Goal: Information Seeking & Learning: Learn about a topic

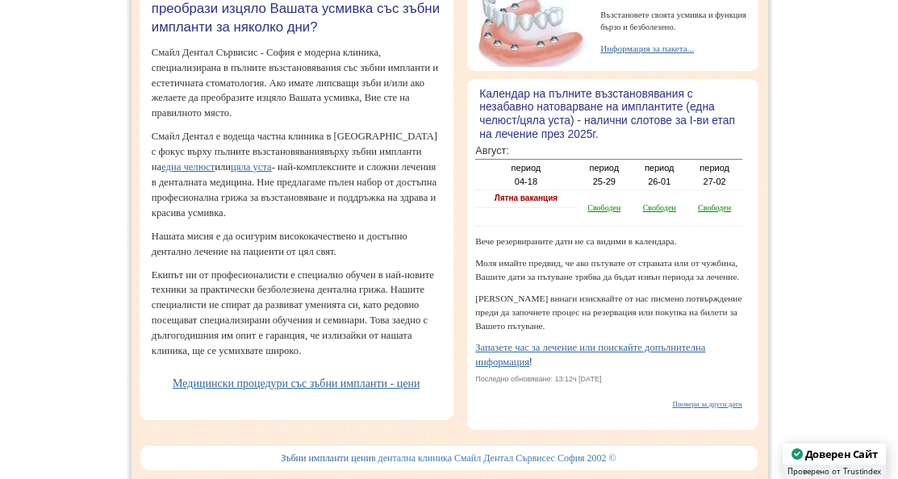
scroll to position [252, 0]
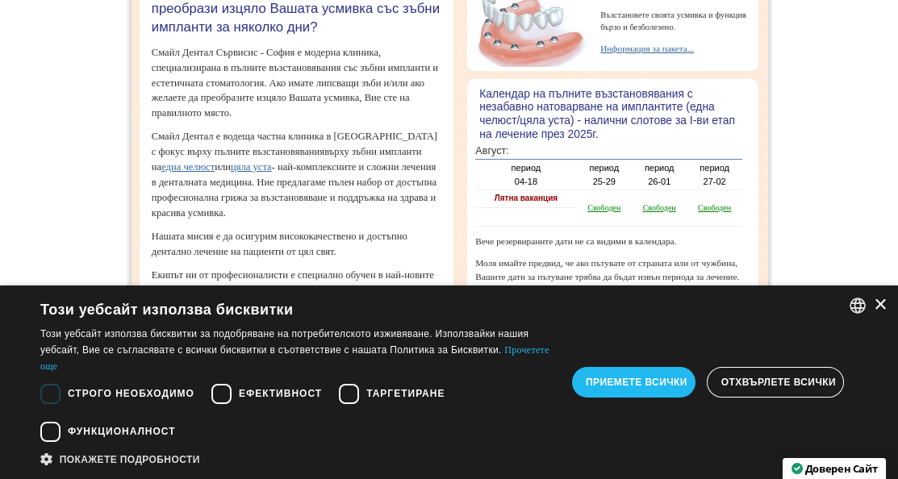
click at [882, 302] on div "×" at bounding box center [880, 305] width 12 height 12
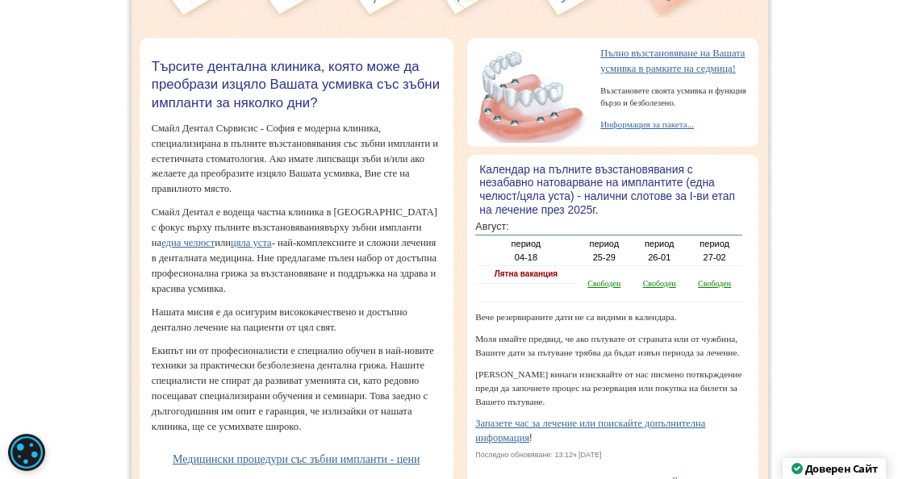
scroll to position [0, 0]
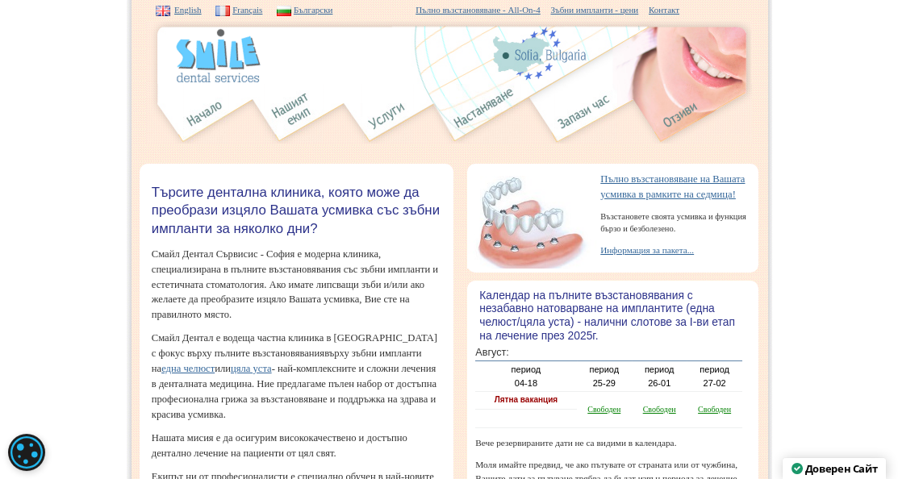
click at [393, 121] on img at bounding box center [387, 114] width 52 height 60
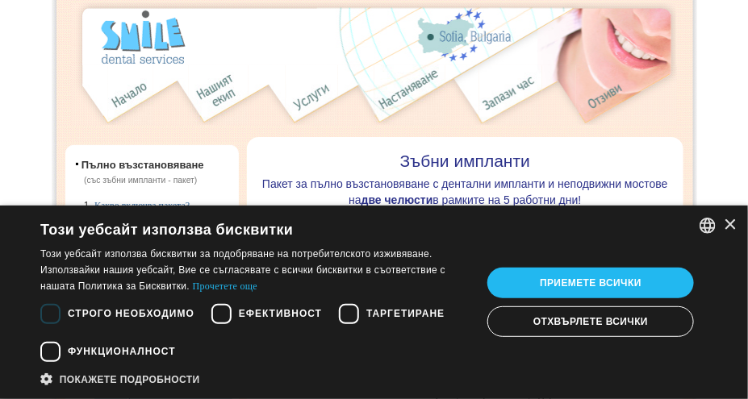
scroll to position [21, 0]
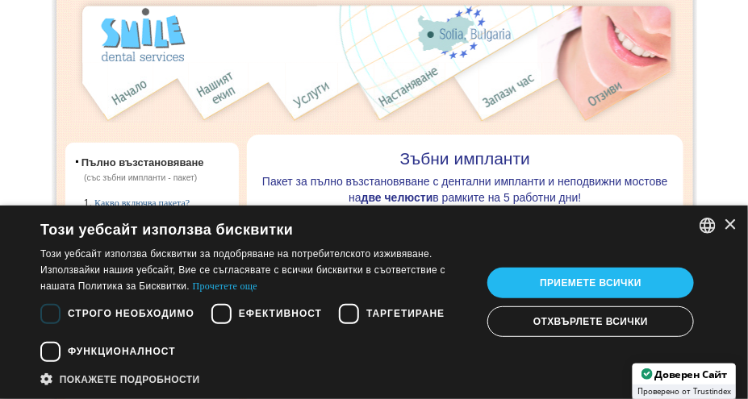
click at [610, 81] on img at bounding box center [626, 93] width 101 height 60
